Goal: Task Accomplishment & Management: Manage account settings

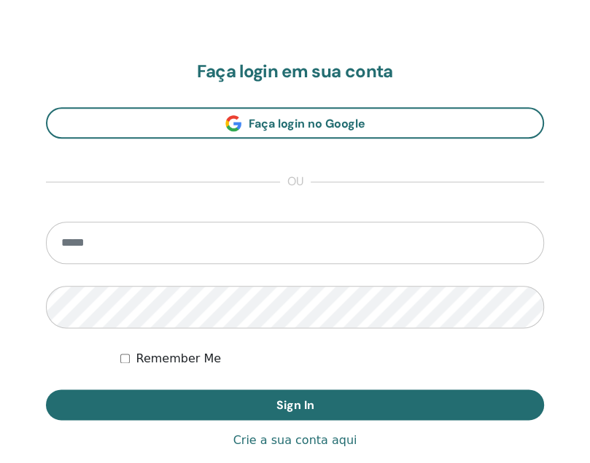
scroll to position [791, 0]
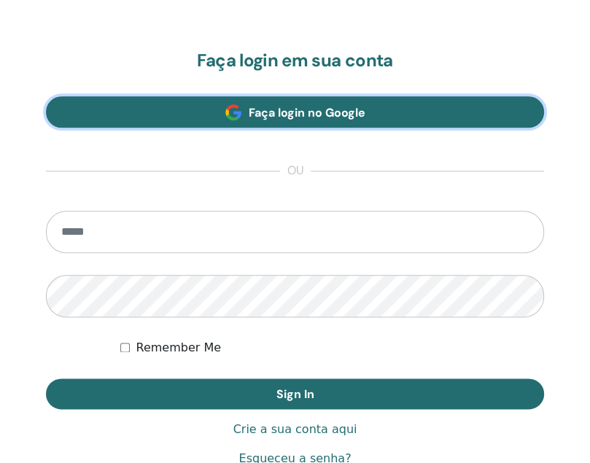
click at [341, 115] on span "Faça login no Google" at bounding box center [307, 112] width 117 height 15
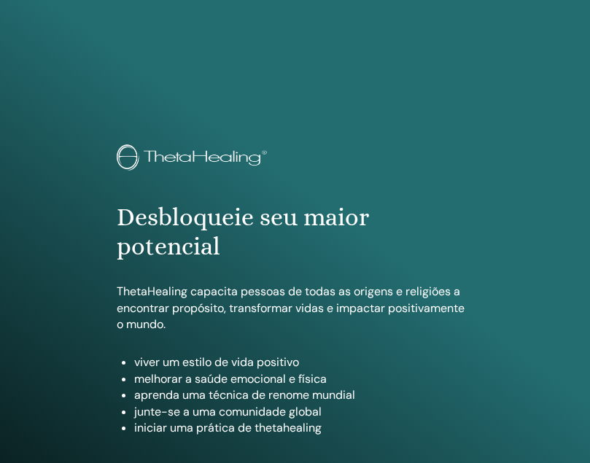
scroll to position [791, 0]
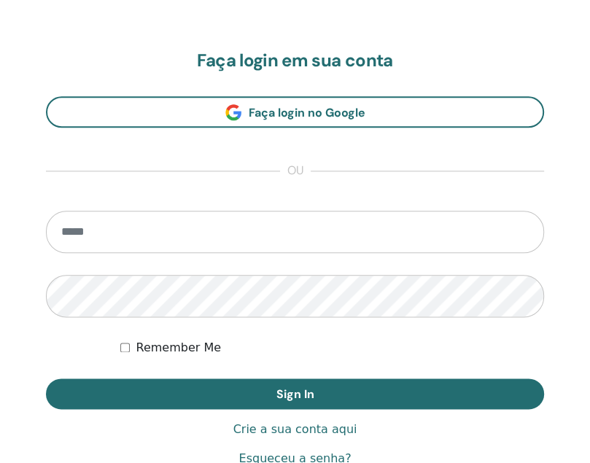
click at [179, 243] on input "email" at bounding box center [295, 232] width 498 height 42
type input "**********"
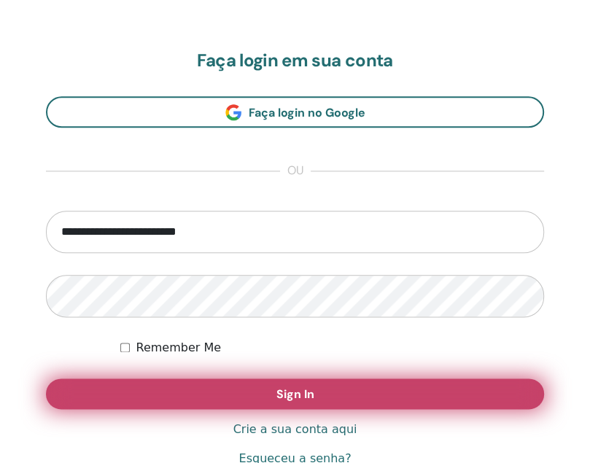
click at [230, 380] on button "Sign In" at bounding box center [295, 393] width 498 height 31
